Goal: Unclear

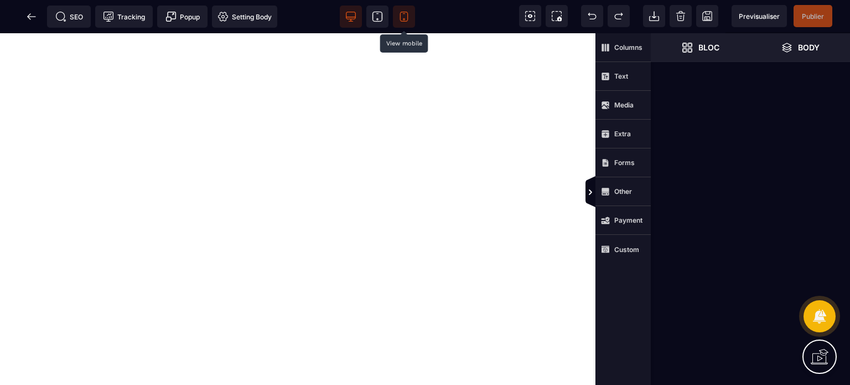
click at [411, 27] on span at bounding box center [404, 17] width 22 height 22
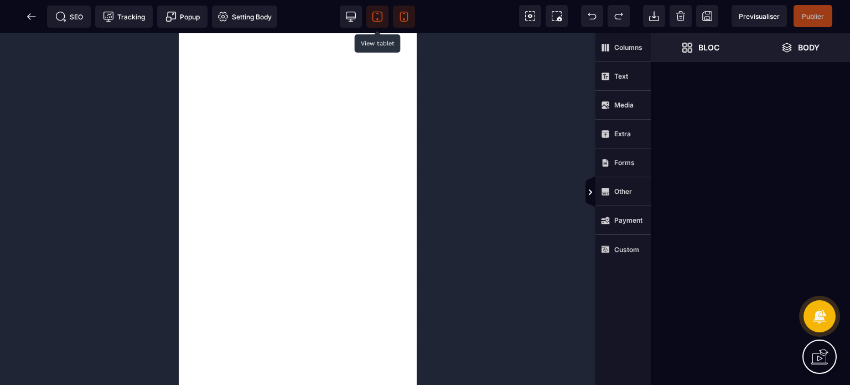
click at [378, 17] on icon at bounding box center [377, 16] width 11 height 11
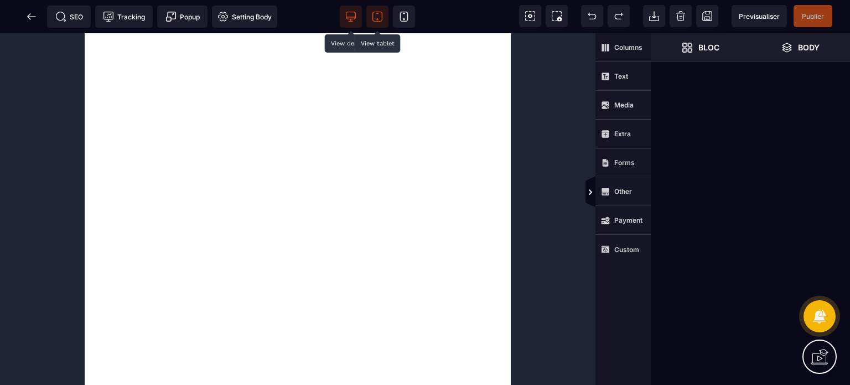
click at [346, 14] on icon at bounding box center [350, 15] width 9 height 7
